Goal: Task Accomplishment & Management: Complete application form

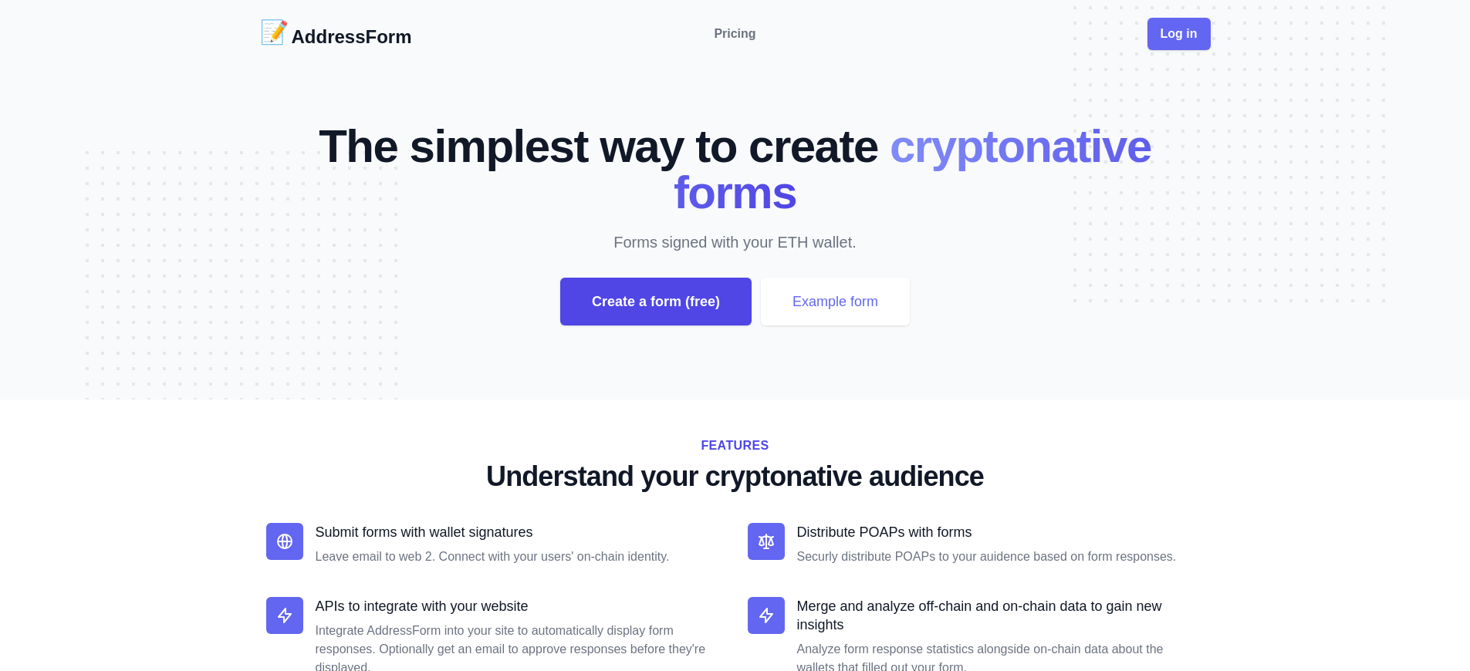
click at [655, 302] on div "Create a form (free)" at bounding box center [655, 302] width 191 height 48
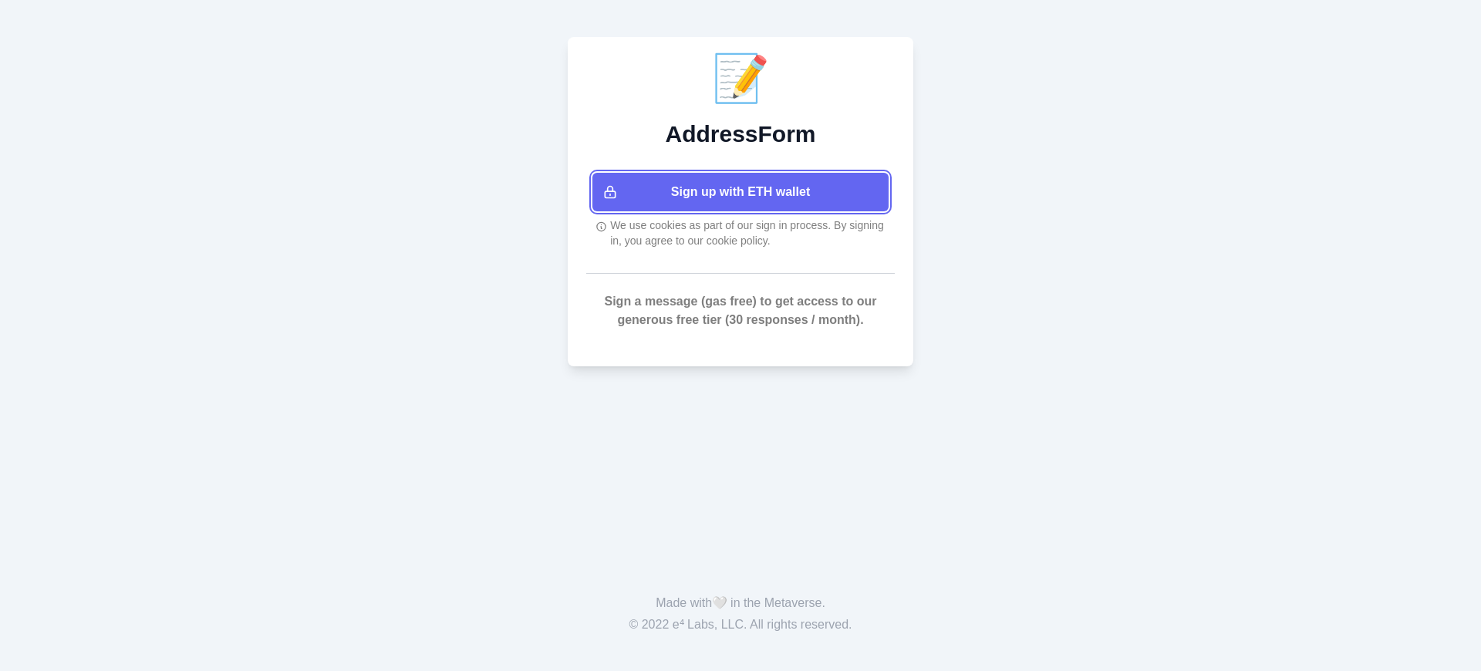
click at [741, 192] on button "Sign up with ETH wallet" at bounding box center [741, 192] width 296 height 39
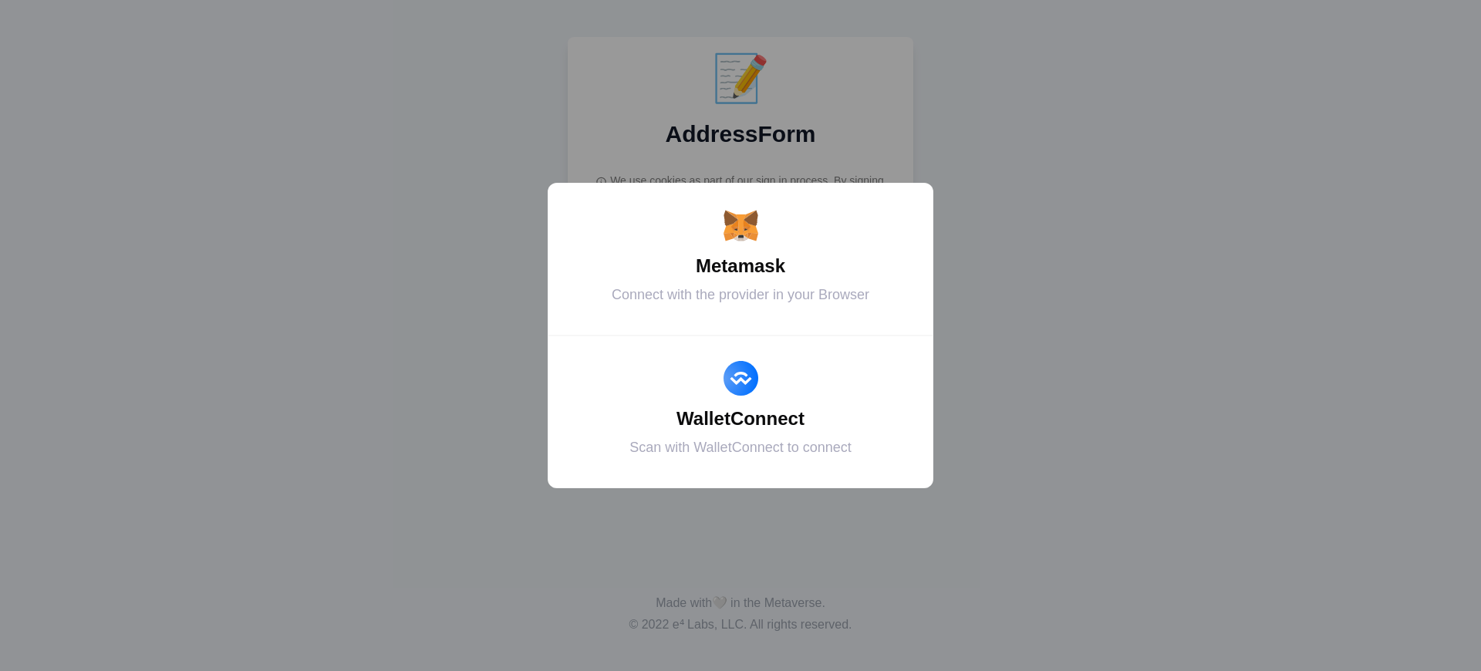
click at [741, 266] on div "Metamask" at bounding box center [740, 266] width 347 height 28
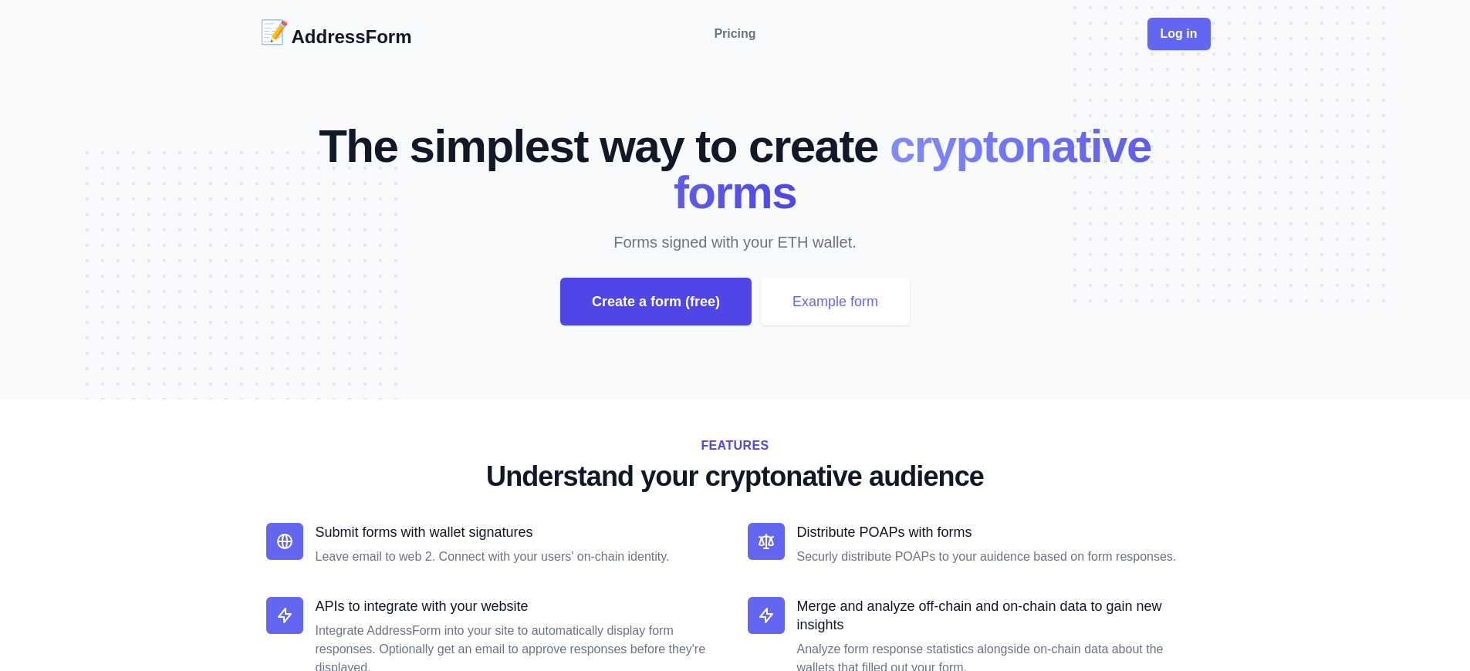
click at [655, 302] on div "Create a form (free)" at bounding box center [655, 302] width 191 height 48
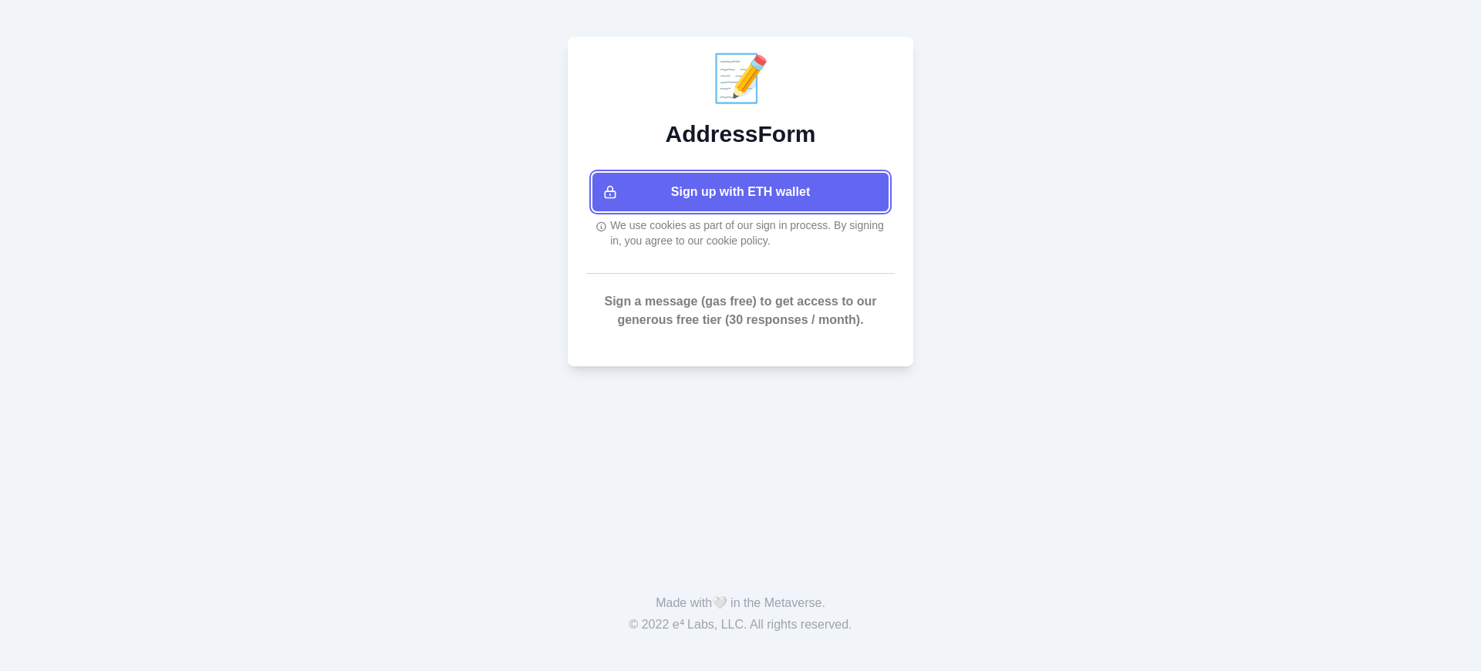
click at [741, 192] on button "Sign up with ETH wallet" at bounding box center [741, 192] width 296 height 39
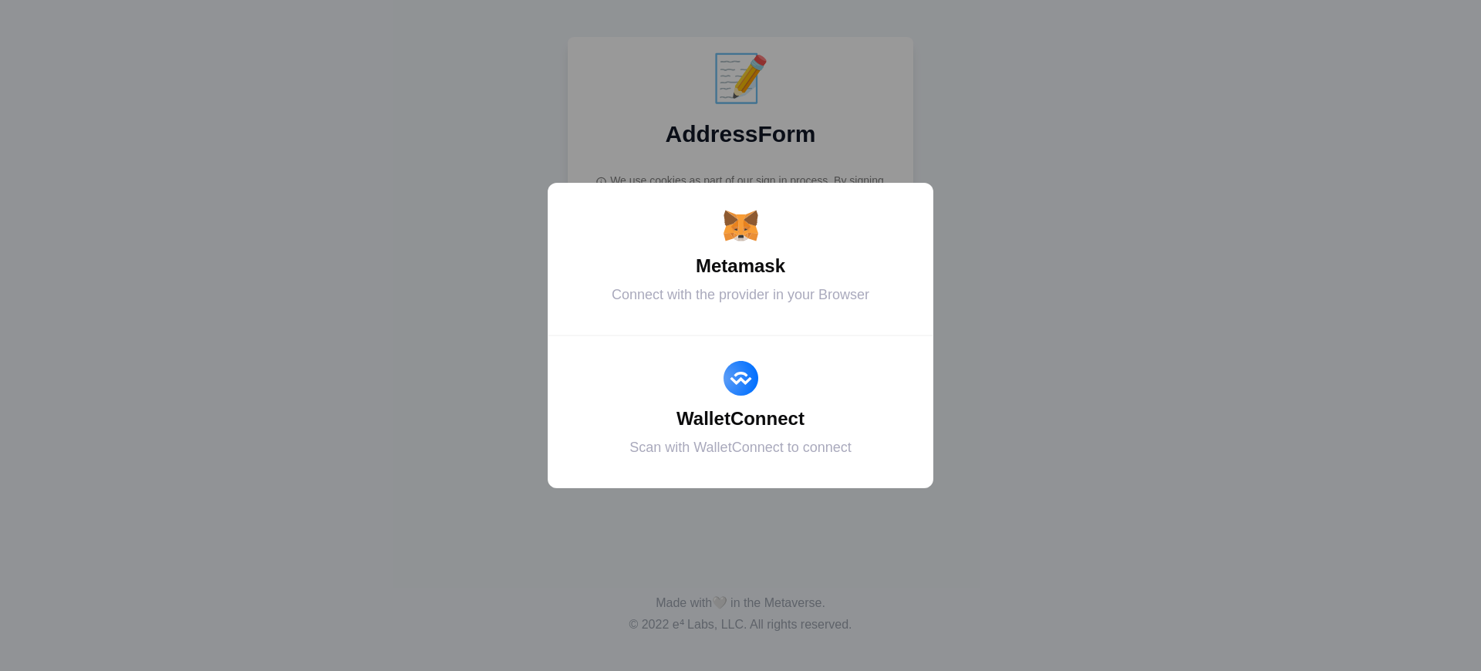
click at [741, 266] on div "Metamask" at bounding box center [740, 266] width 347 height 28
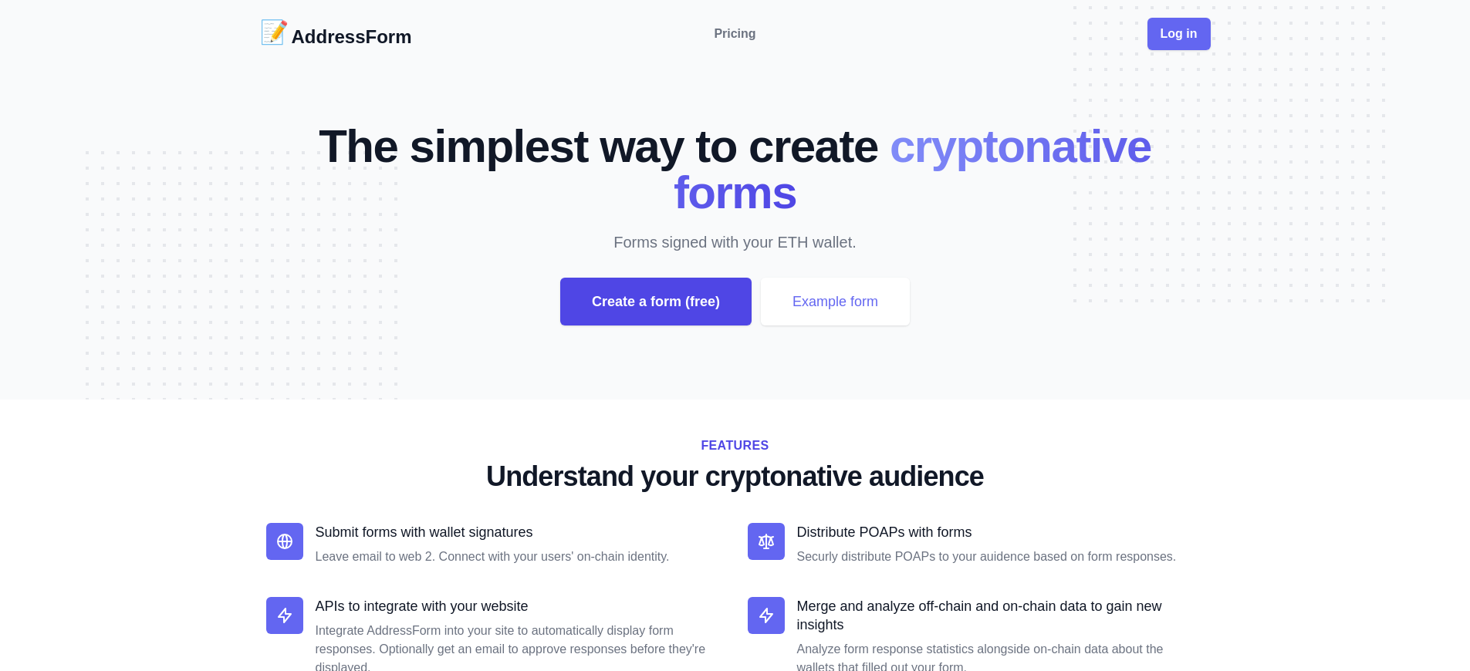
click at [655, 302] on div "Create a form (free)" at bounding box center [655, 302] width 191 height 48
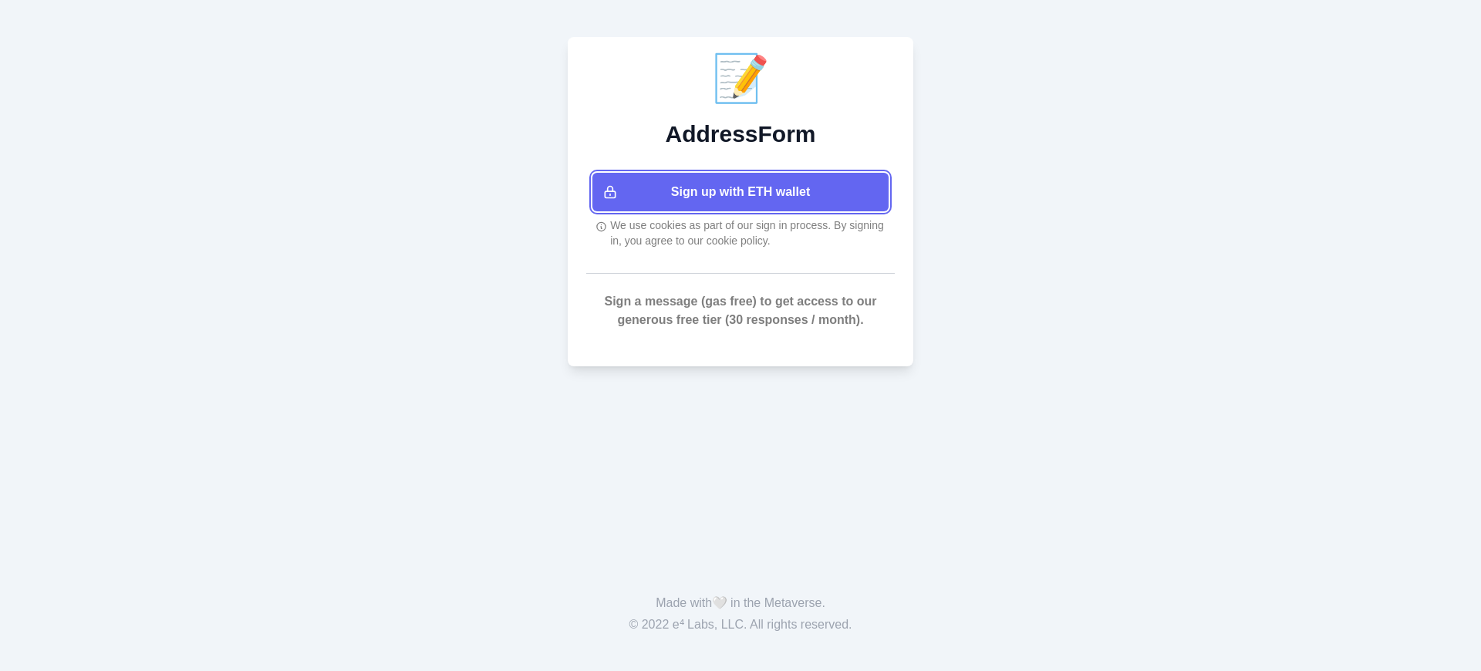
click at [741, 192] on button "Sign up with ETH wallet" at bounding box center [741, 192] width 296 height 39
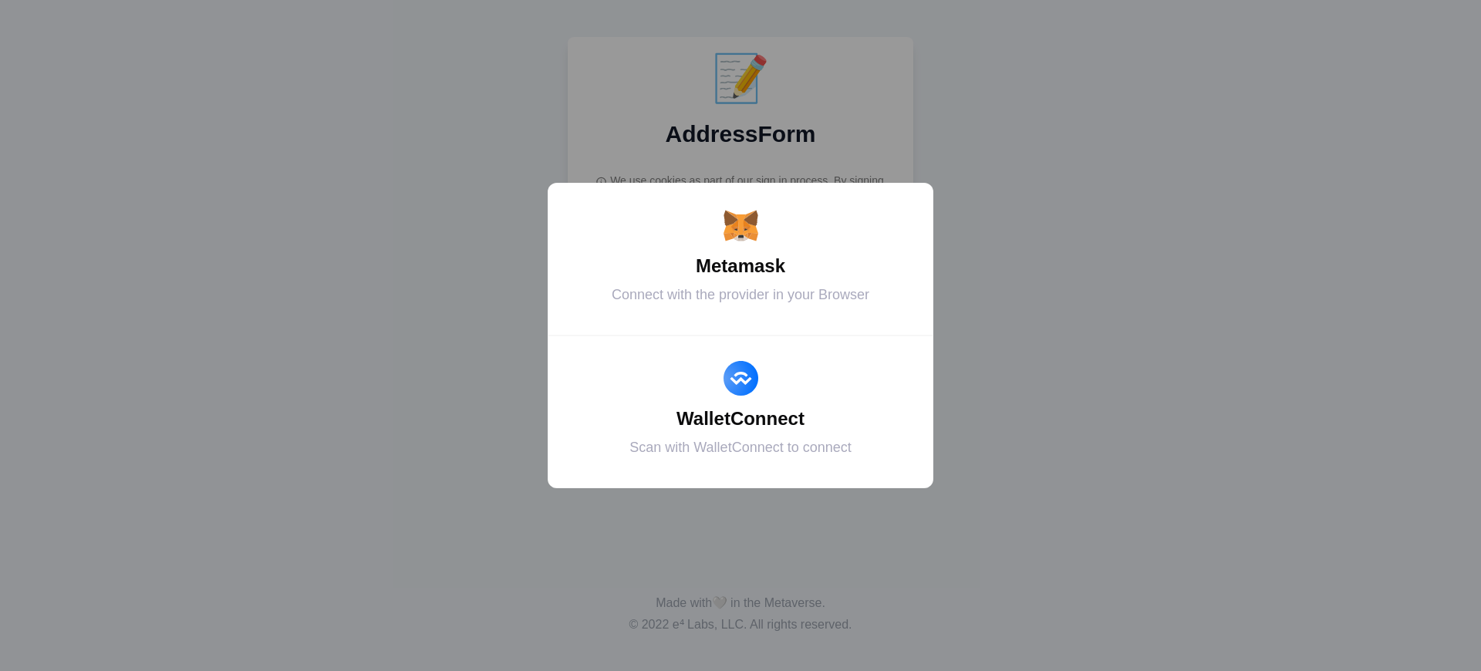
click at [741, 266] on div "Metamask" at bounding box center [740, 266] width 347 height 28
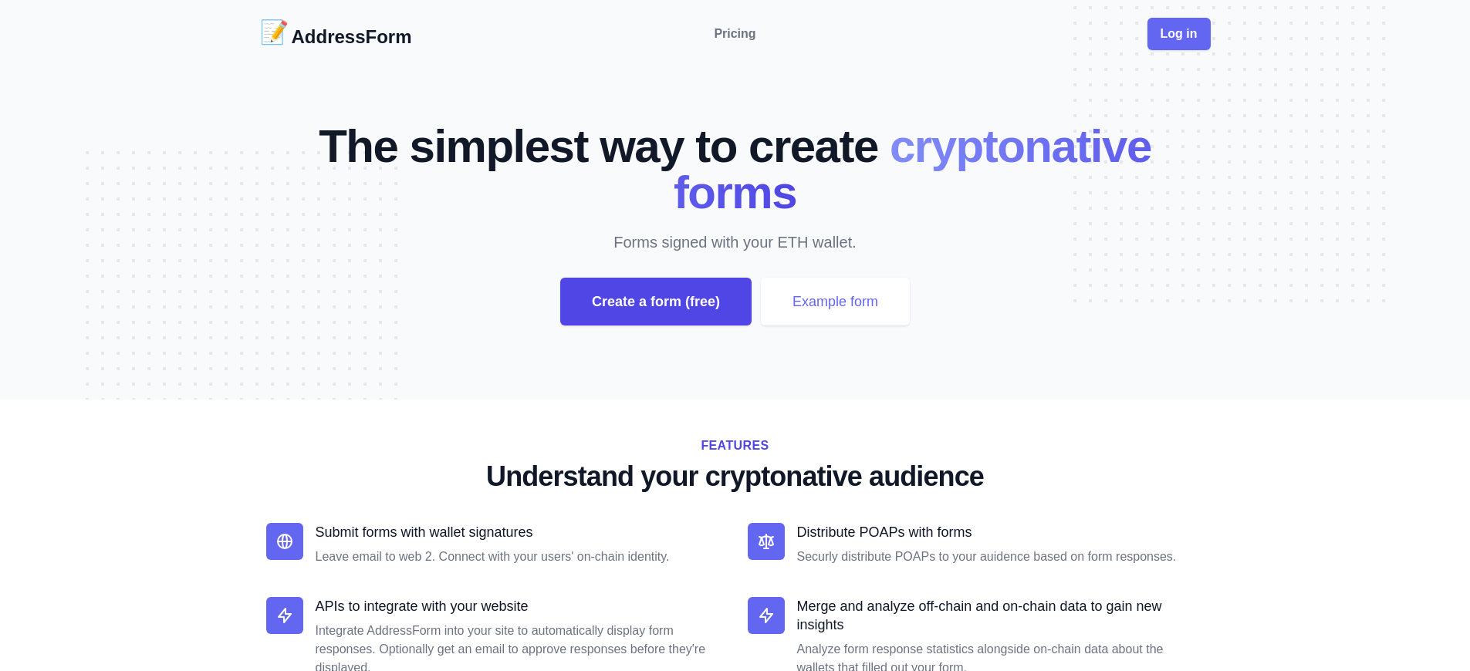
click at [655, 302] on div "Create a form (free)" at bounding box center [655, 302] width 191 height 48
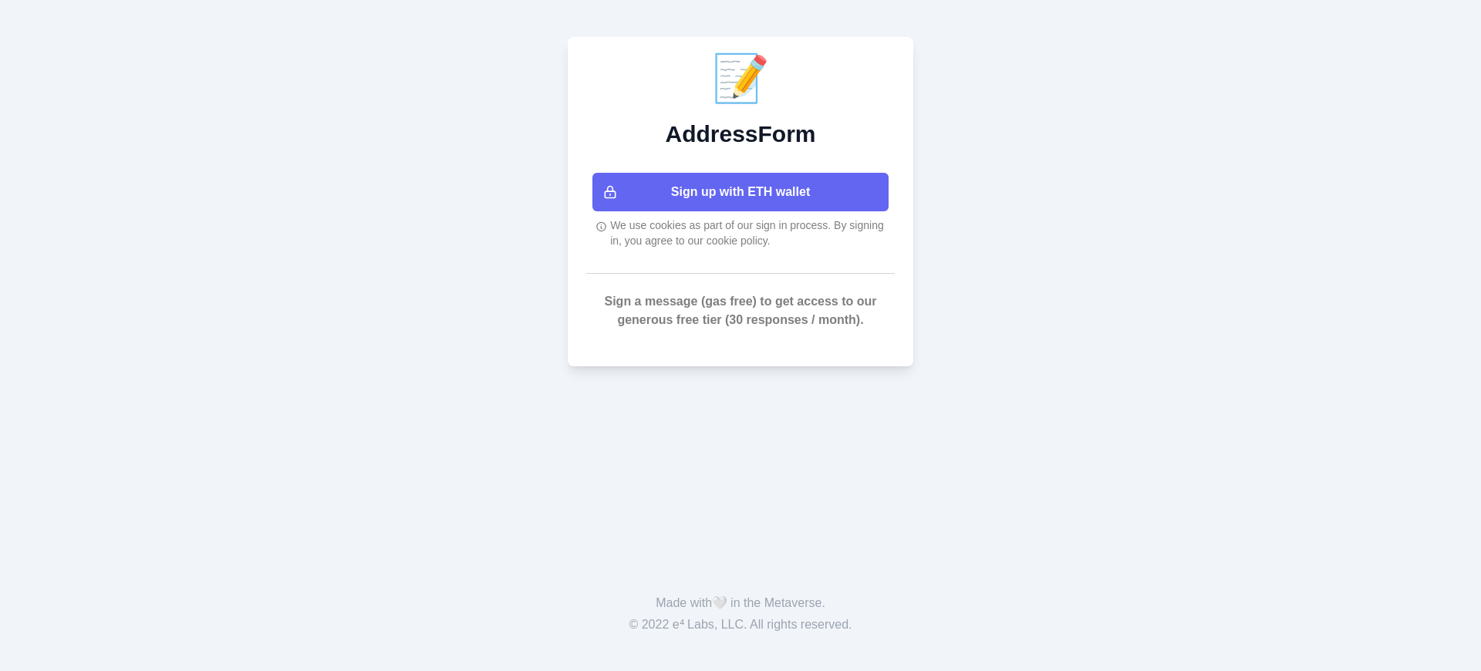
click at [741, 192] on button "Sign up with ETH wallet" at bounding box center [741, 192] width 296 height 39
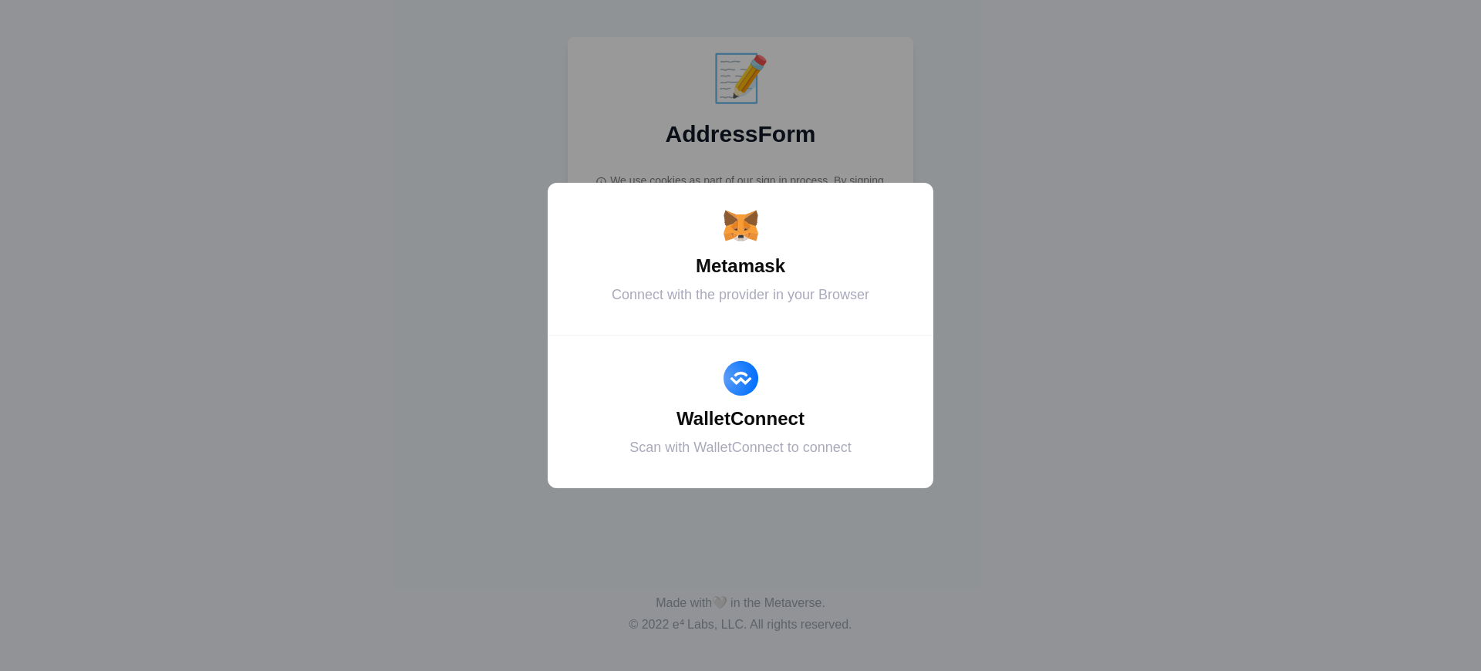
click at [741, 266] on div "Metamask" at bounding box center [740, 266] width 347 height 28
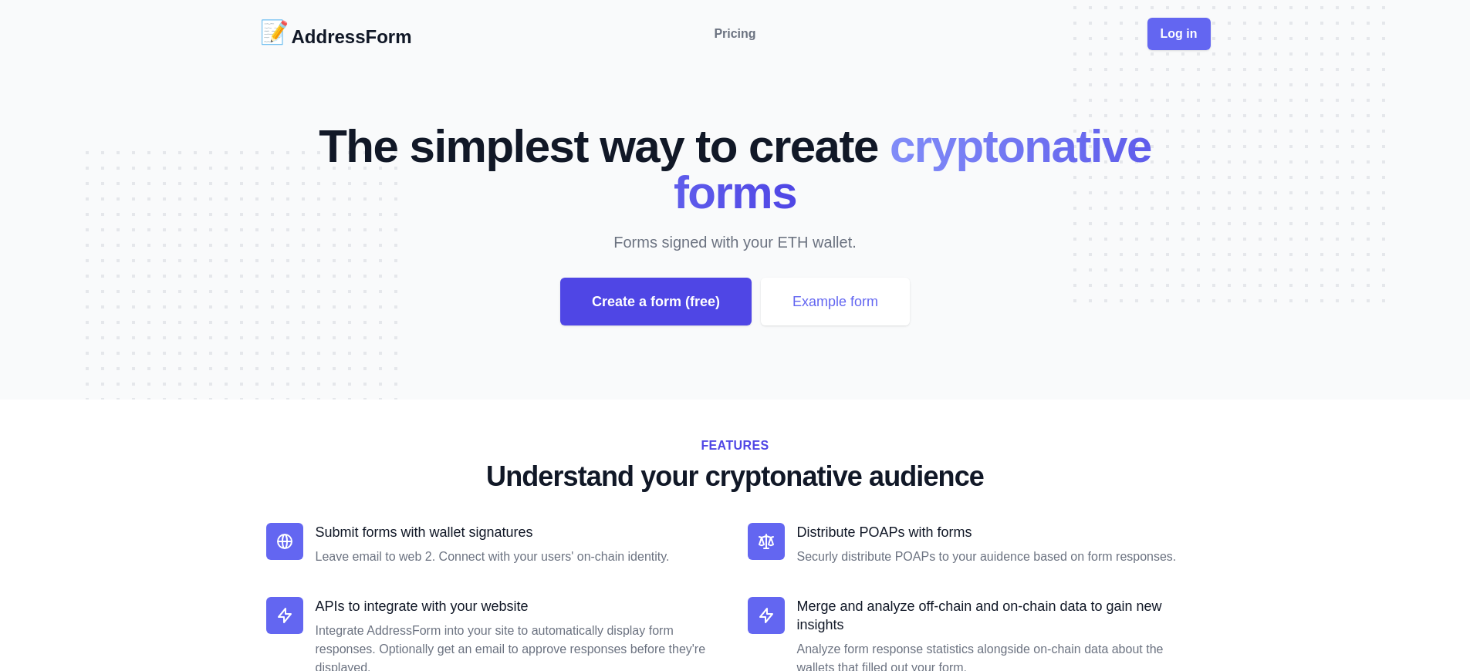
click at [655, 302] on div "Create a form (free)" at bounding box center [655, 302] width 191 height 48
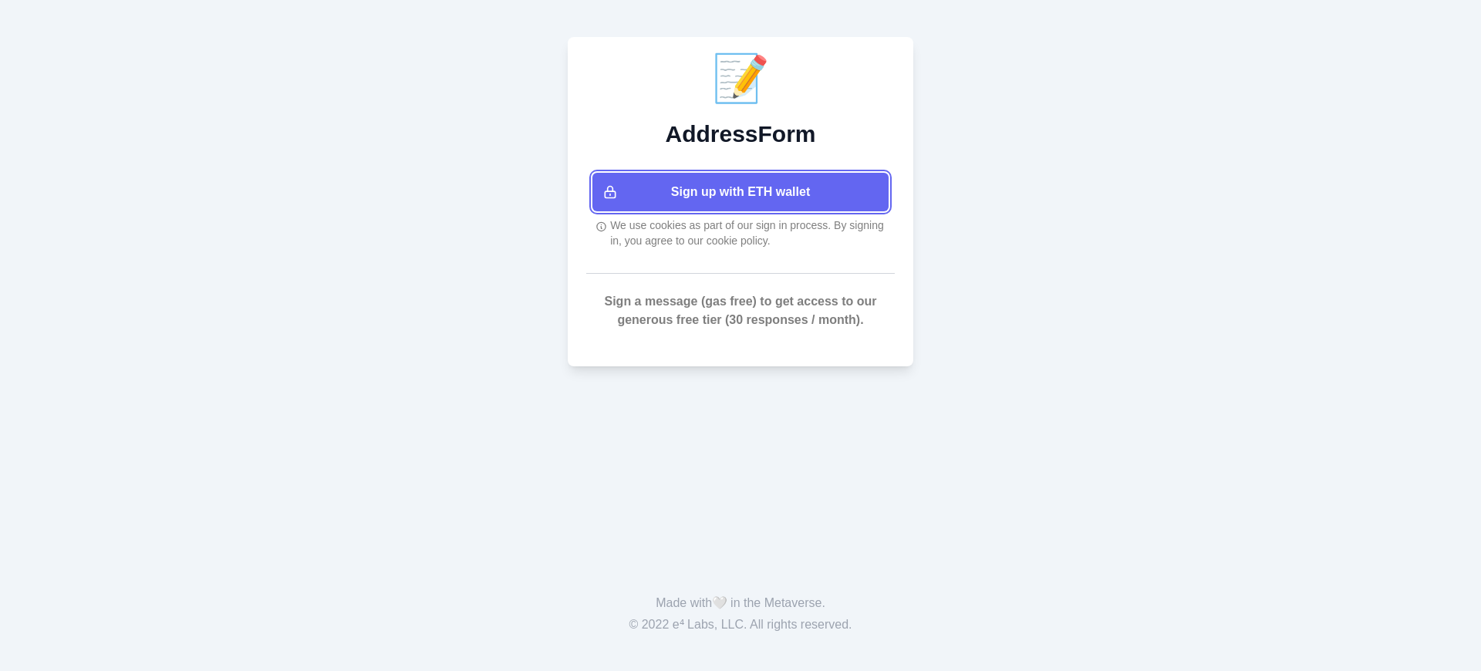
click at [741, 192] on button "Sign up with ETH wallet" at bounding box center [741, 192] width 296 height 39
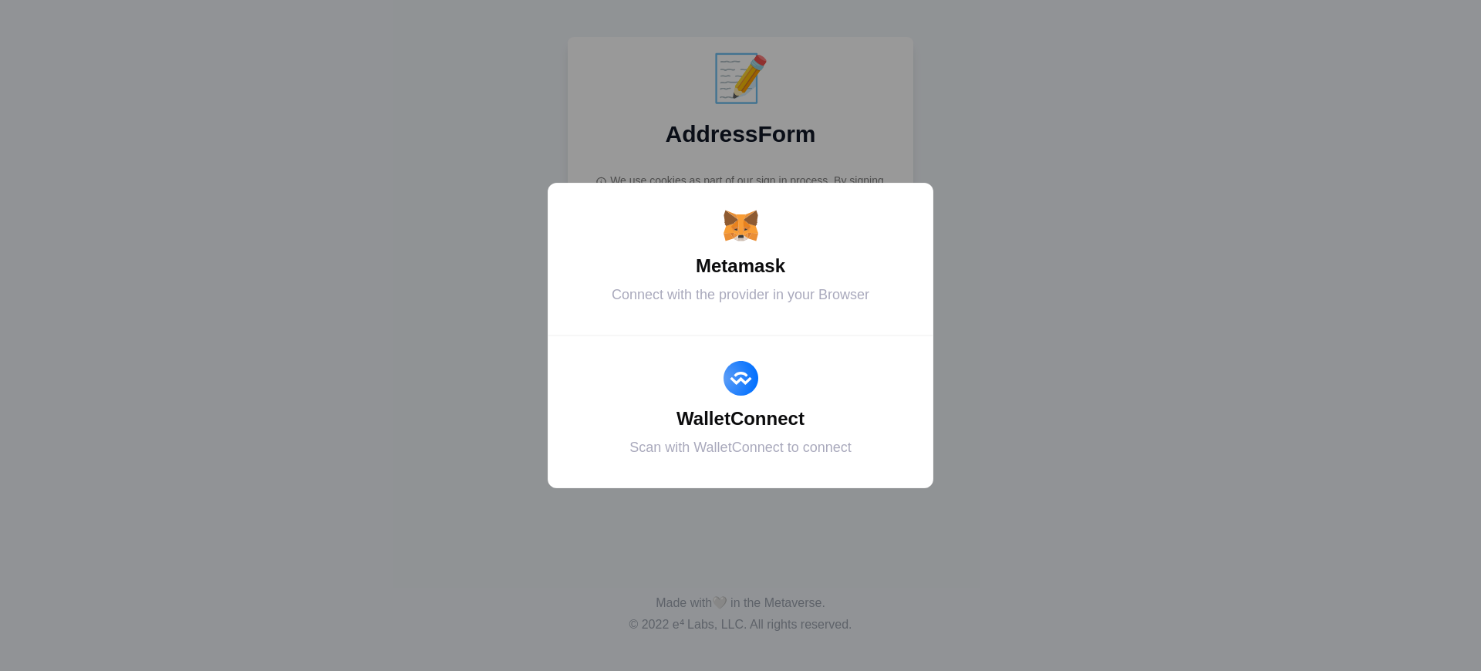
click at [741, 266] on div "Metamask" at bounding box center [740, 266] width 347 height 28
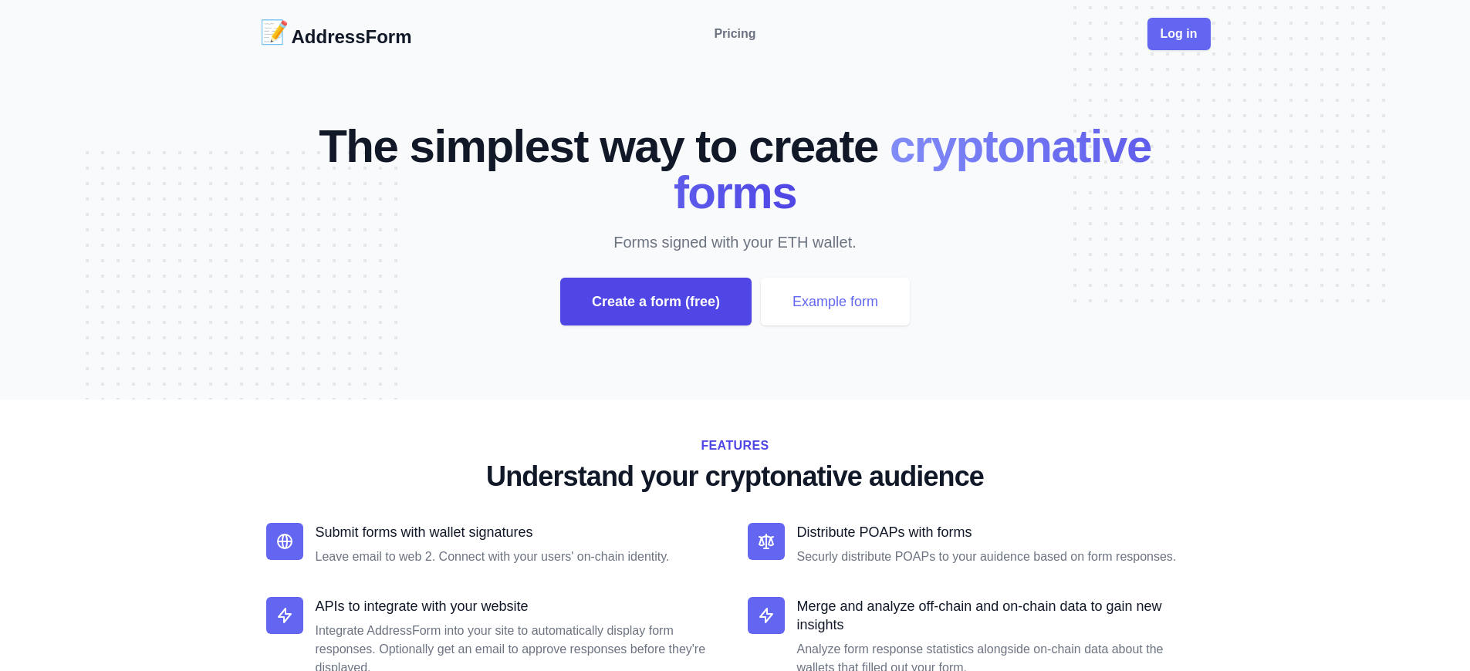
click at [655, 302] on div "Create a form (free)" at bounding box center [655, 302] width 191 height 48
